Goal: Learn about a topic

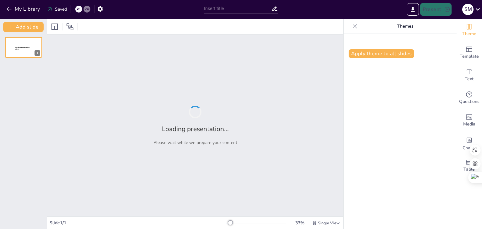
type input "Etapas Clave del Ciclo del Proyecto"
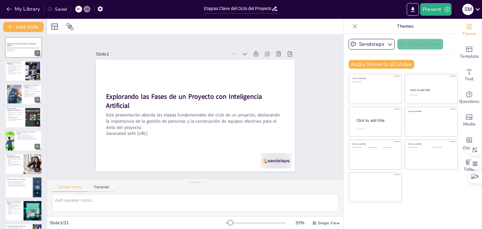
checkbox input "true"
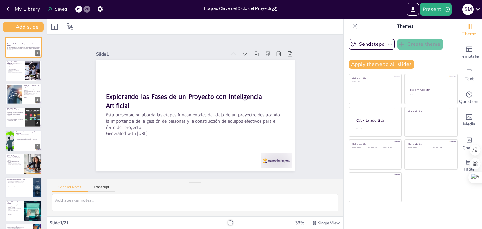
checkbox input "true"
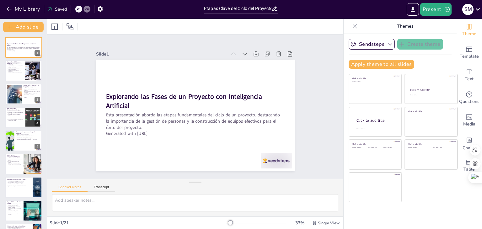
checkbox input "true"
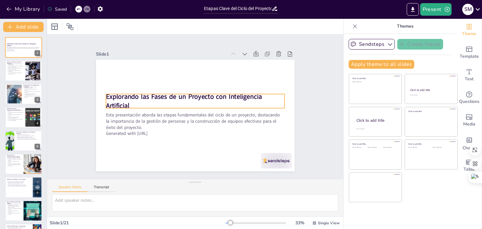
checkbox input "true"
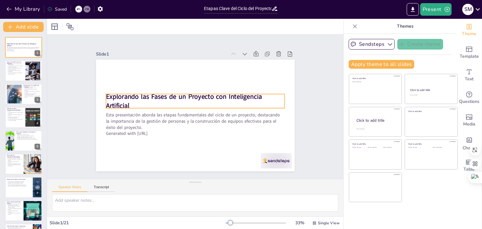
checkbox input "true"
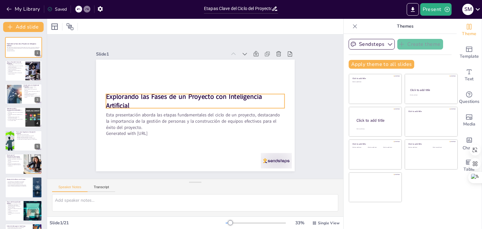
checkbox input "true"
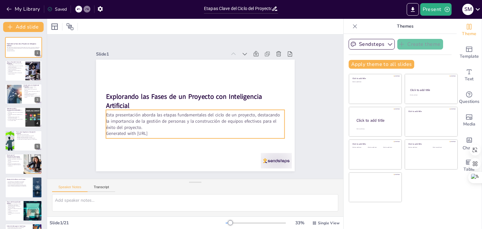
checkbox input "true"
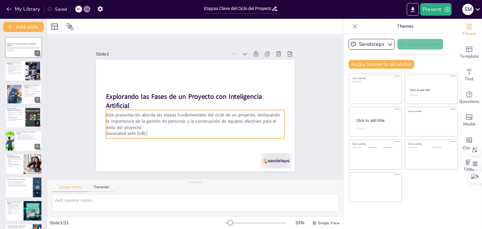
checkbox input "true"
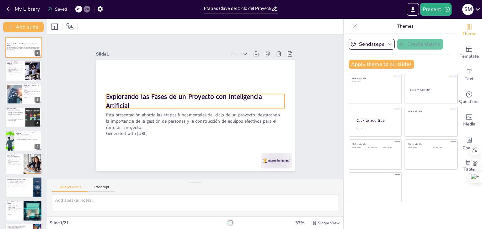
checkbox input "true"
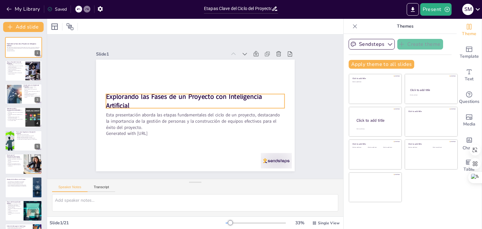
checkbox input "true"
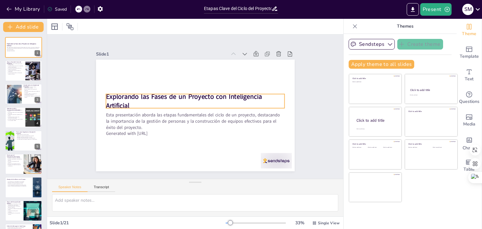
checkbox input "true"
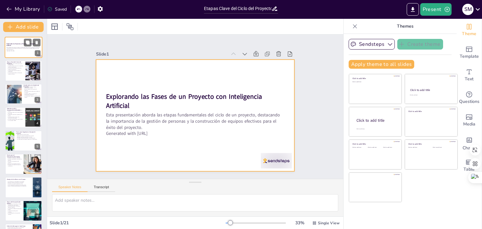
checkbox input "true"
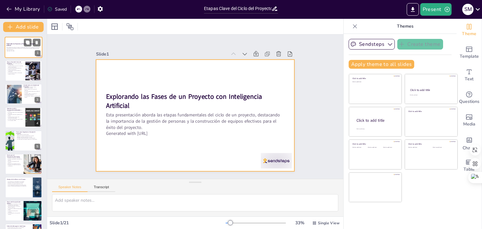
checkbox input "true"
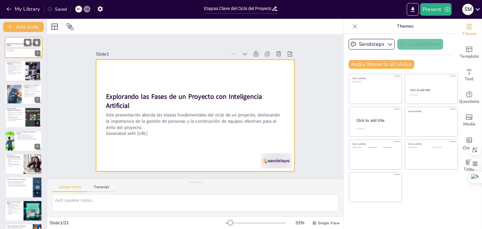
checkbox input "true"
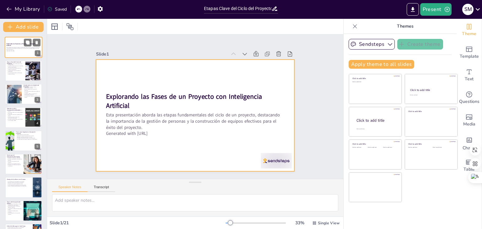
checkbox input "true"
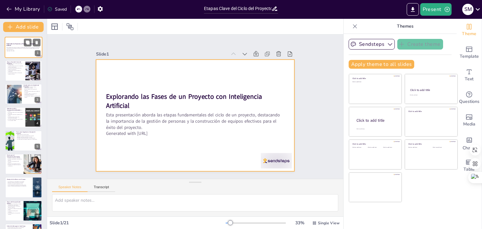
checkbox input "true"
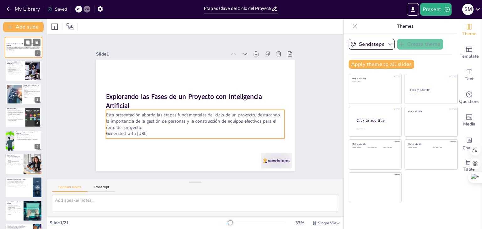
click at [21, 48] on p "Esta presentación aborda las etapas fundamentales del ciclo de un proyecto, des…" at bounding box center [24, 48] width 34 height 3
checkbox input "true"
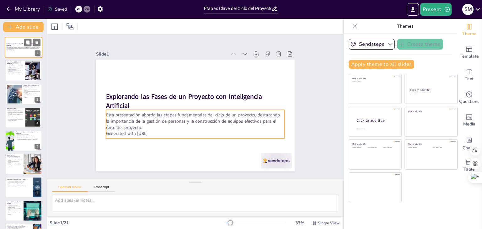
checkbox input "true"
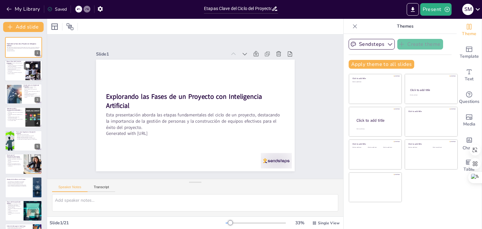
checkbox input "true"
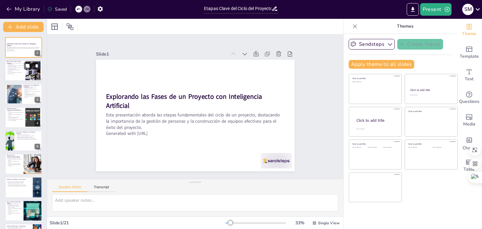
checkbox input "true"
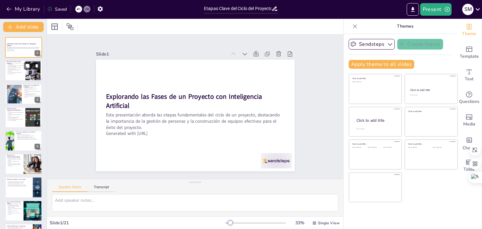
checkbox input "true"
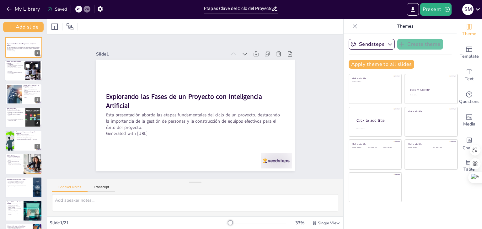
checkbox input "true"
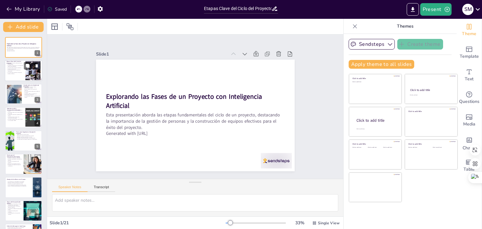
click at [14, 70] on p "La participación activa fomenta el compromiso." at bounding box center [15, 71] width 17 height 2
checkbox input "true"
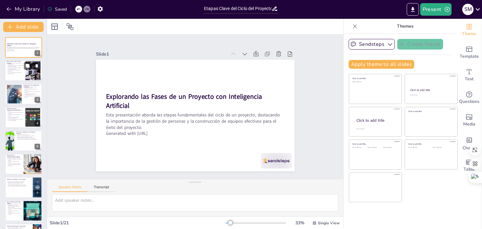
checkbox input "true"
type textarea "Las etapas del ciclo del proyecto son esenciales para guiar el proceso. Cada et…"
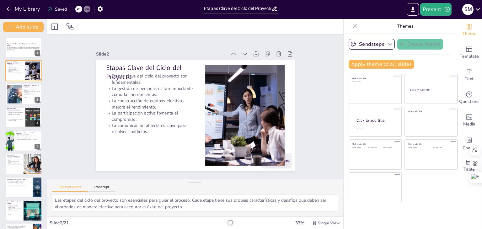
checkbox input "true"
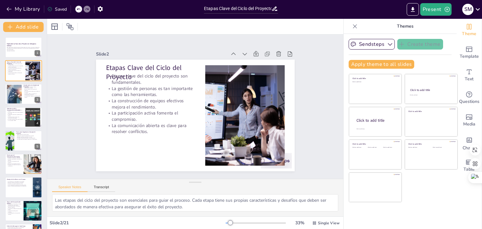
checkbox input "true"
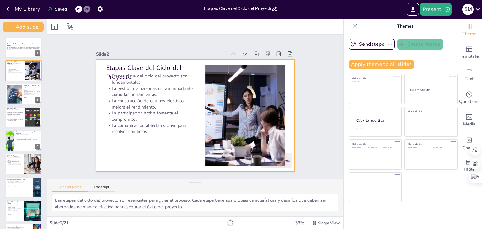
checkbox input "true"
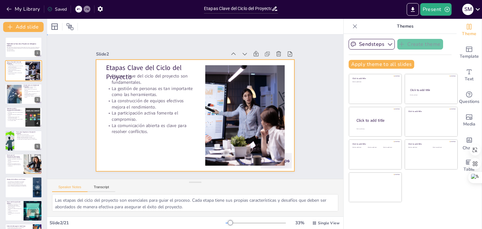
click at [101, 95] on div at bounding box center [195, 116] width 210 height 132
checkbox input "true"
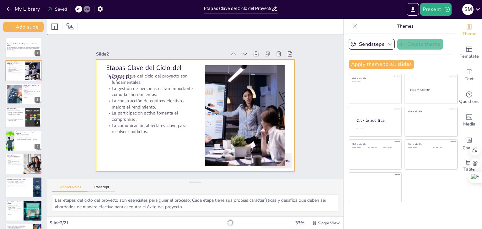
checkbox input "true"
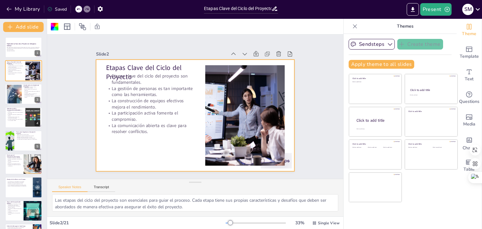
checkbox input "true"
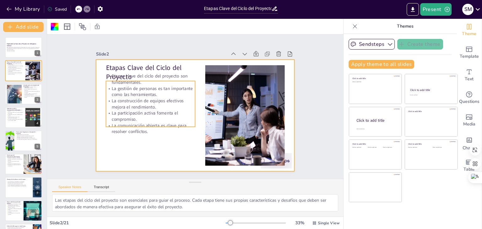
checkbox input "true"
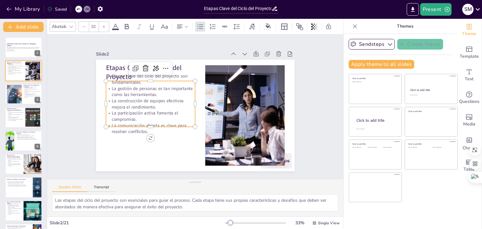
click at [119, 94] on p "La gestión de personas es tan importante como las herramientas." at bounding box center [155, 83] width 90 height 31
checkbox input "true"
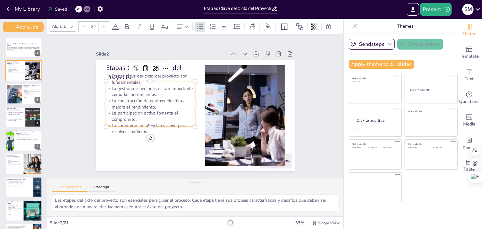
checkbox input "true"
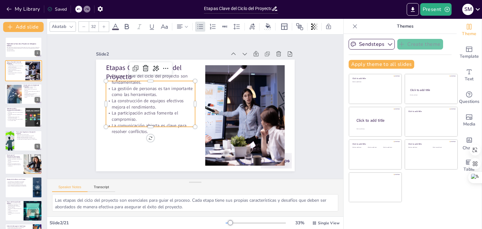
checkbox input "true"
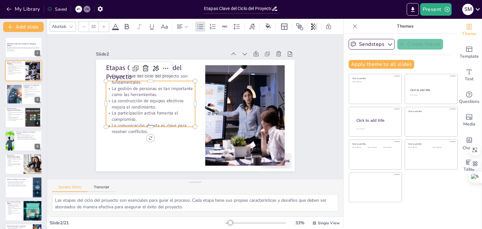
checkbox input "true"
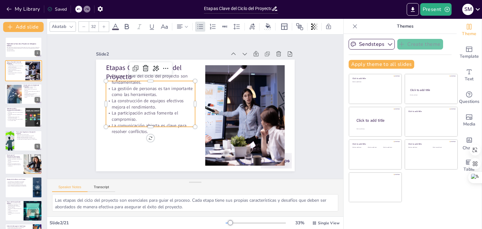
checkbox input "true"
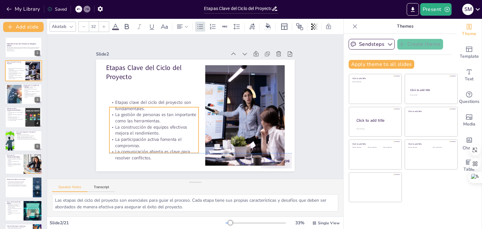
checkbox input "true"
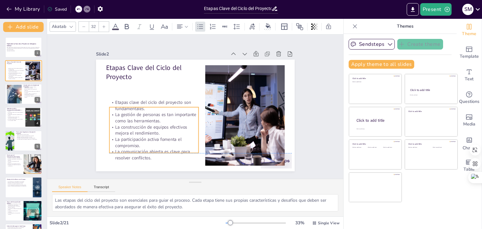
checkbox input "true"
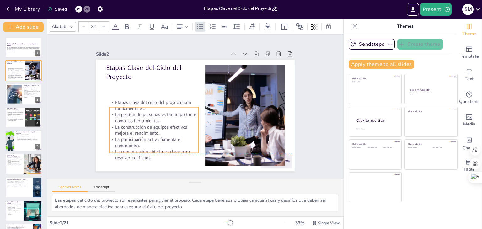
checkbox input "true"
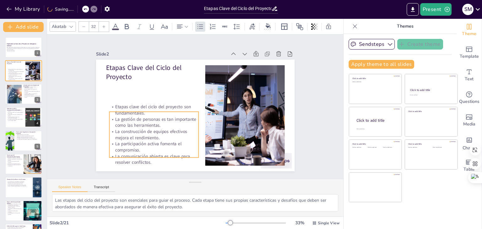
checkbox input "true"
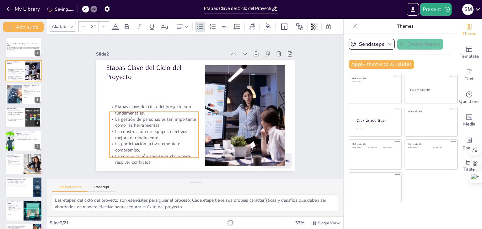
checkbox input "true"
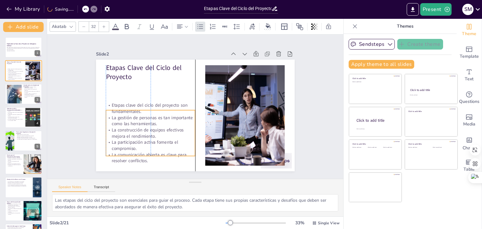
checkbox input "true"
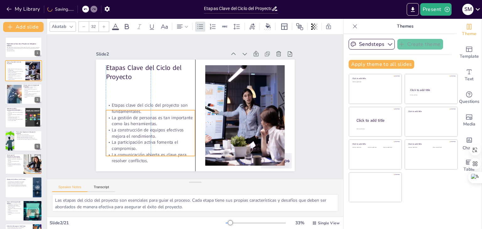
checkbox input "true"
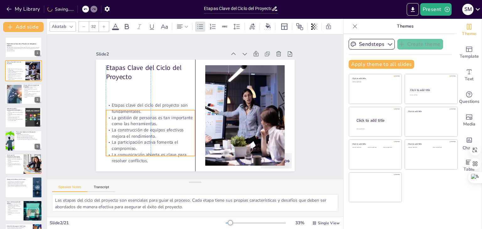
checkbox input "true"
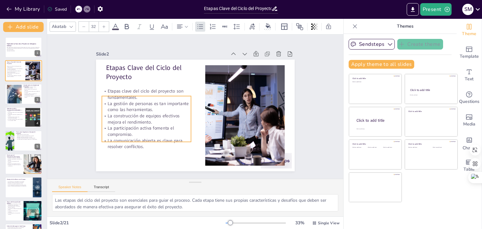
drag, startPoint x: 119, startPoint y: 94, endPoint x: 115, endPoint y: 109, distance: 15.6
click at [197, 109] on p "La gestión de personas es tan importante como las herramientas." at bounding box center [240, 127] width 87 height 48
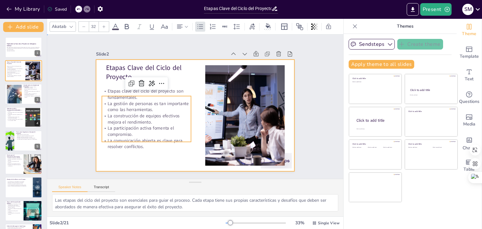
click at [161, 156] on div at bounding box center [194, 115] width 218 height 151
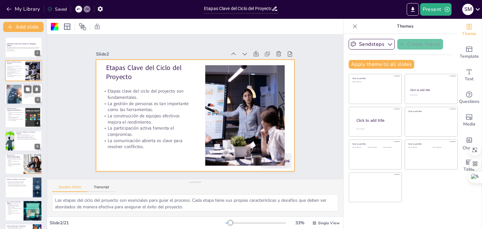
click at [32, 99] on div at bounding box center [24, 94] width 38 height 21
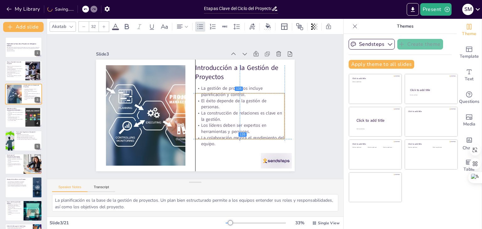
drag, startPoint x: 208, startPoint y: 113, endPoint x: 206, endPoint y: 127, distance: 14.3
click at [206, 127] on p "Los líderes deben ser expertos en herramientas y personas." at bounding box center [238, 134] width 90 height 22
click at [301, 96] on div "Slide 1 Explorando las Fases de un Proyecto con Inteligencia Artificial Esta pr…" at bounding box center [195, 107] width 260 height 253
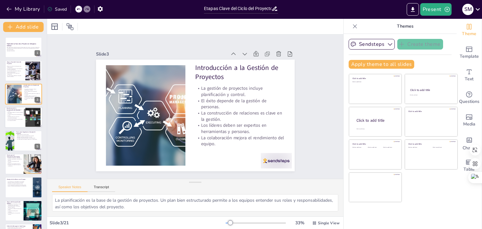
click at [24, 123] on div at bounding box center [24, 117] width 38 height 21
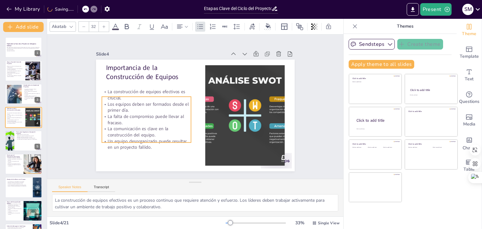
drag, startPoint x: 164, startPoint y: 117, endPoint x: 159, endPoint y: 132, distance: 16.3
click at [159, 132] on p "La comunicación es clave en la construcción del equipo." at bounding box center [144, 127] width 90 height 22
click at [21, 142] on div at bounding box center [24, 140] width 38 height 21
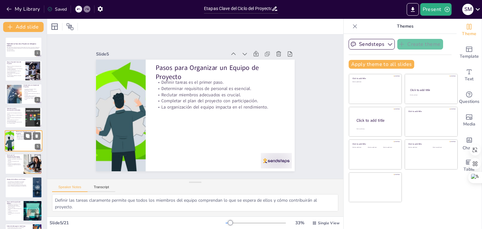
scroll to position [10, 0]
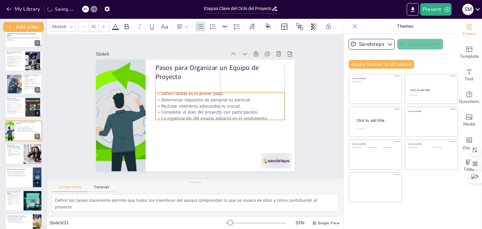
drag, startPoint x: 205, startPoint y: 96, endPoint x: 202, endPoint y: 107, distance: 11.7
click at [202, 107] on p "Completar el plan del proyecto con participación." at bounding box center [217, 120] width 125 height 46
click at [24, 154] on div at bounding box center [32, 154] width 47 height 21
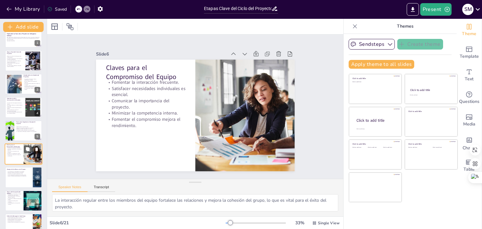
scroll to position [34, 0]
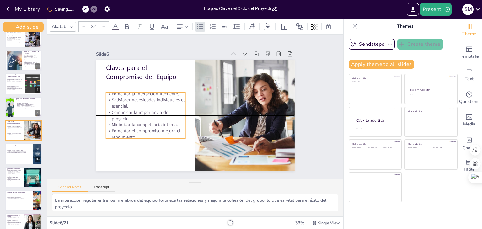
drag, startPoint x: 146, startPoint y: 112, endPoint x: 144, endPoint y: 124, distance: 12.1
click at [144, 124] on p "Minimizar la competencia interna." at bounding box center [142, 114] width 79 height 23
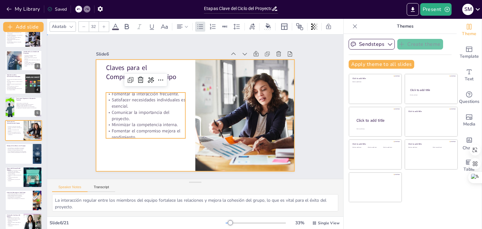
click at [103, 151] on div at bounding box center [195, 116] width 210 height 132
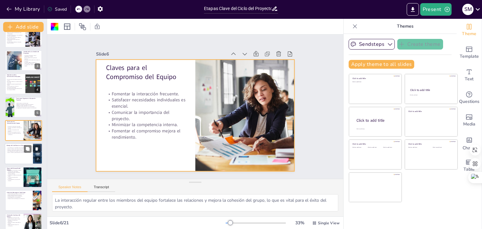
click at [19, 153] on p "Ignorar conflictos puede deteriorar el rendimiento." at bounding box center [19, 152] width 25 height 1
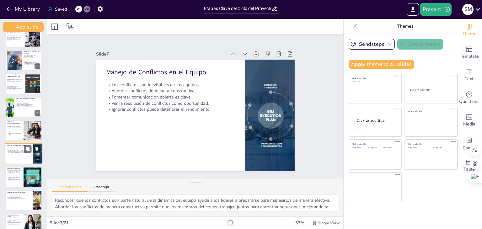
scroll to position [57, 0]
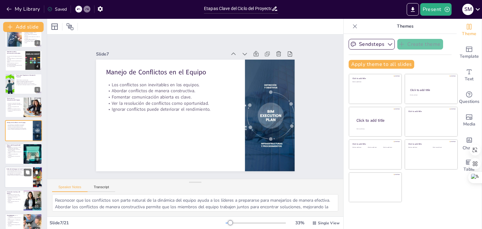
click at [19, 178] on div at bounding box center [24, 177] width 38 height 21
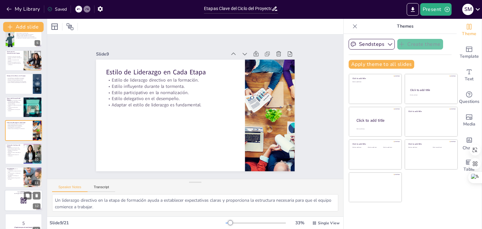
click at [17, 199] on div at bounding box center [24, 200] width 38 height 21
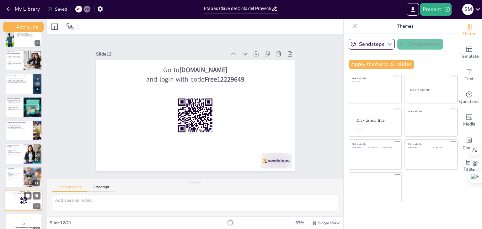
scroll to position [174, 0]
